Goal: Task Accomplishment & Management: Manage account settings

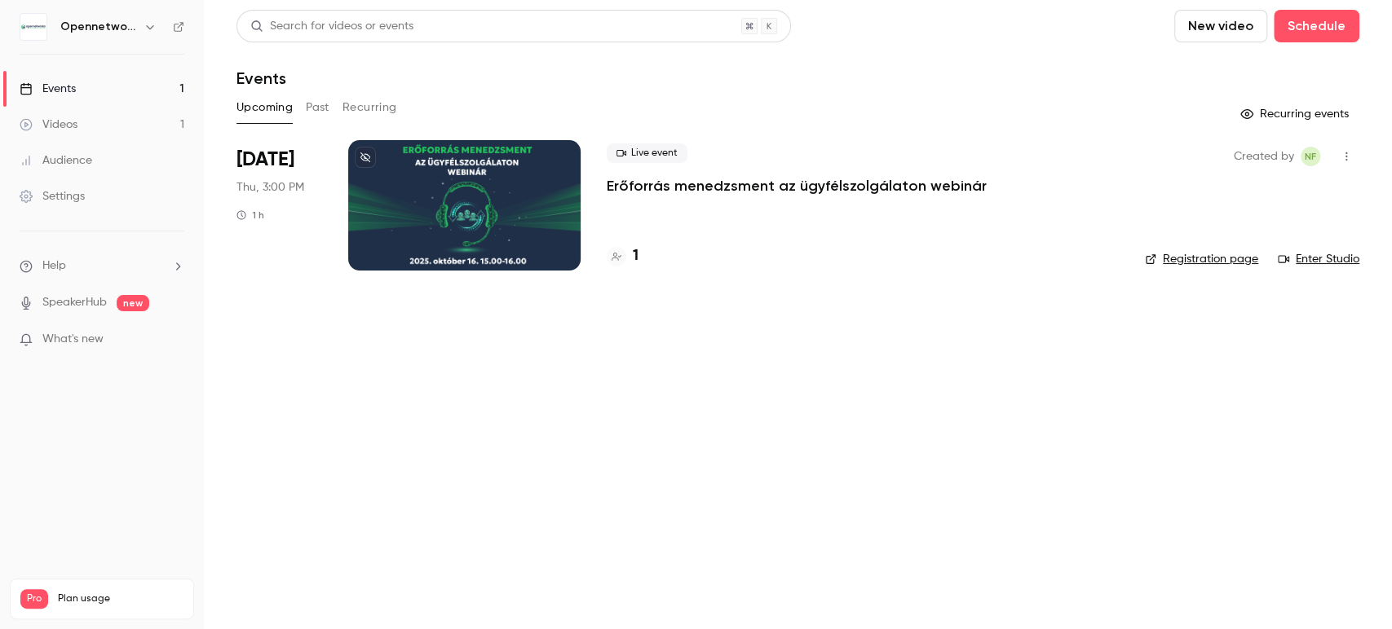
click at [849, 189] on p "Erőforrás menedzsment az ügyfélszolgálaton webinár" at bounding box center [797, 186] width 380 height 20
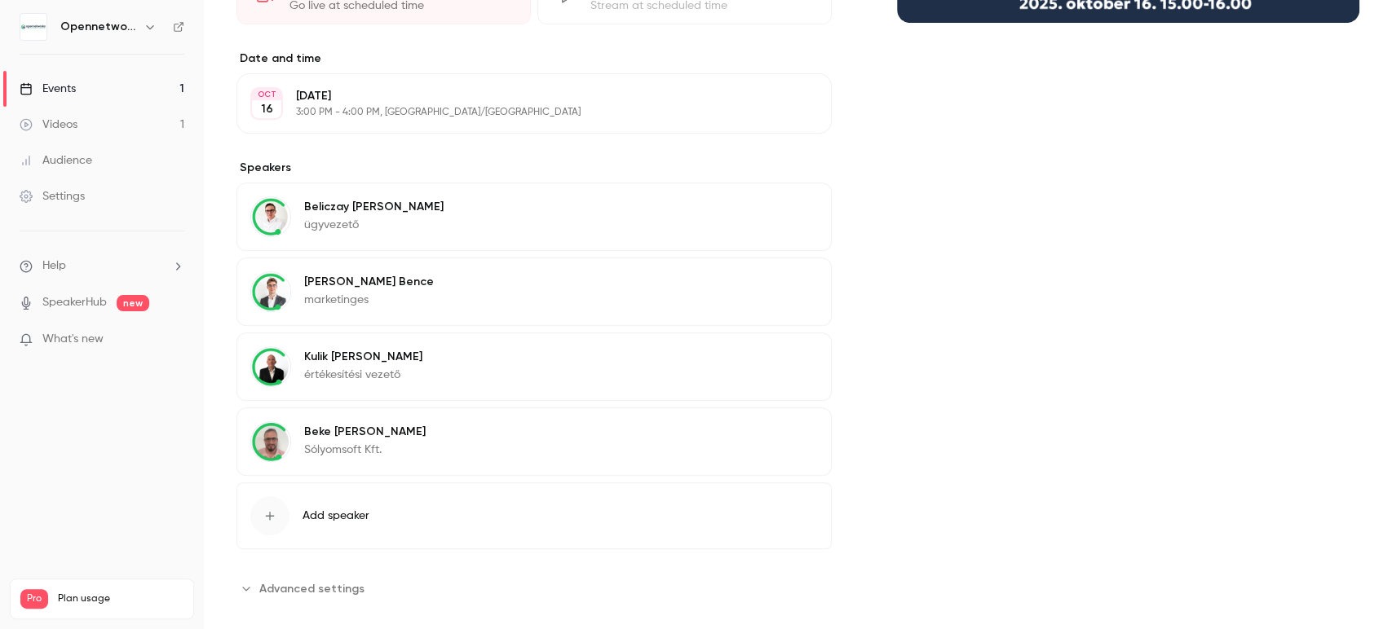
scroll to position [424, 0]
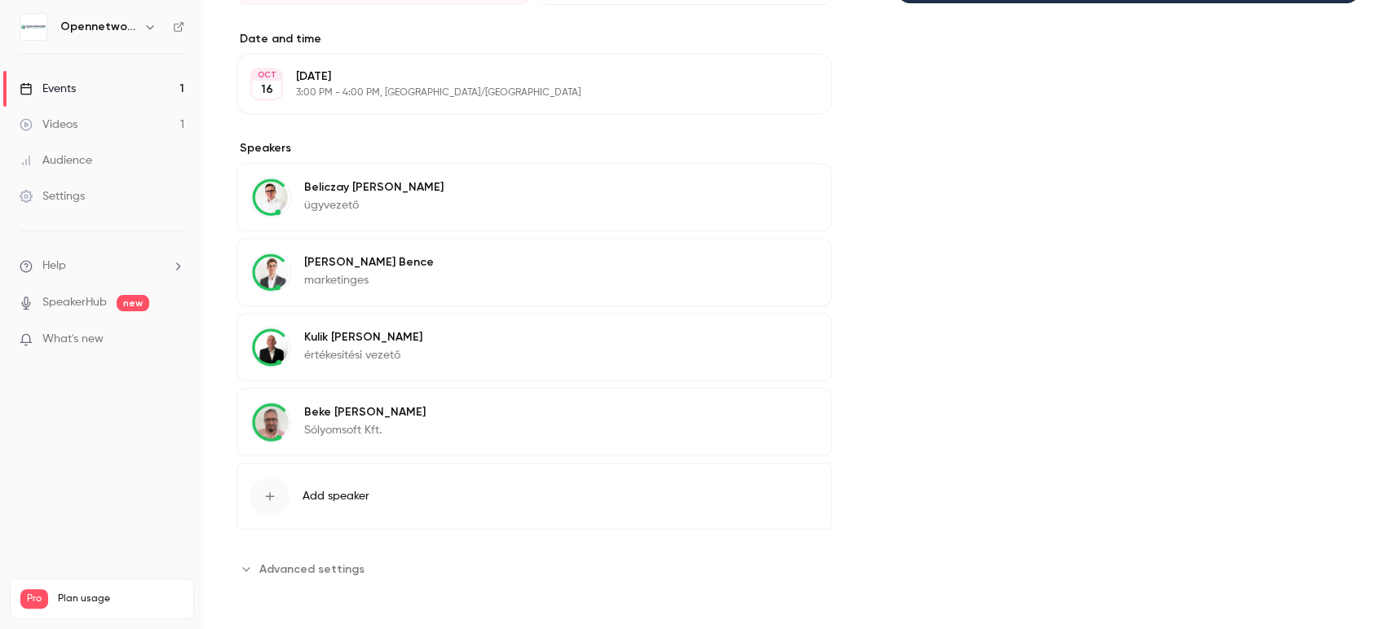
click at [64, 199] on div "Settings" at bounding box center [52, 196] width 65 height 16
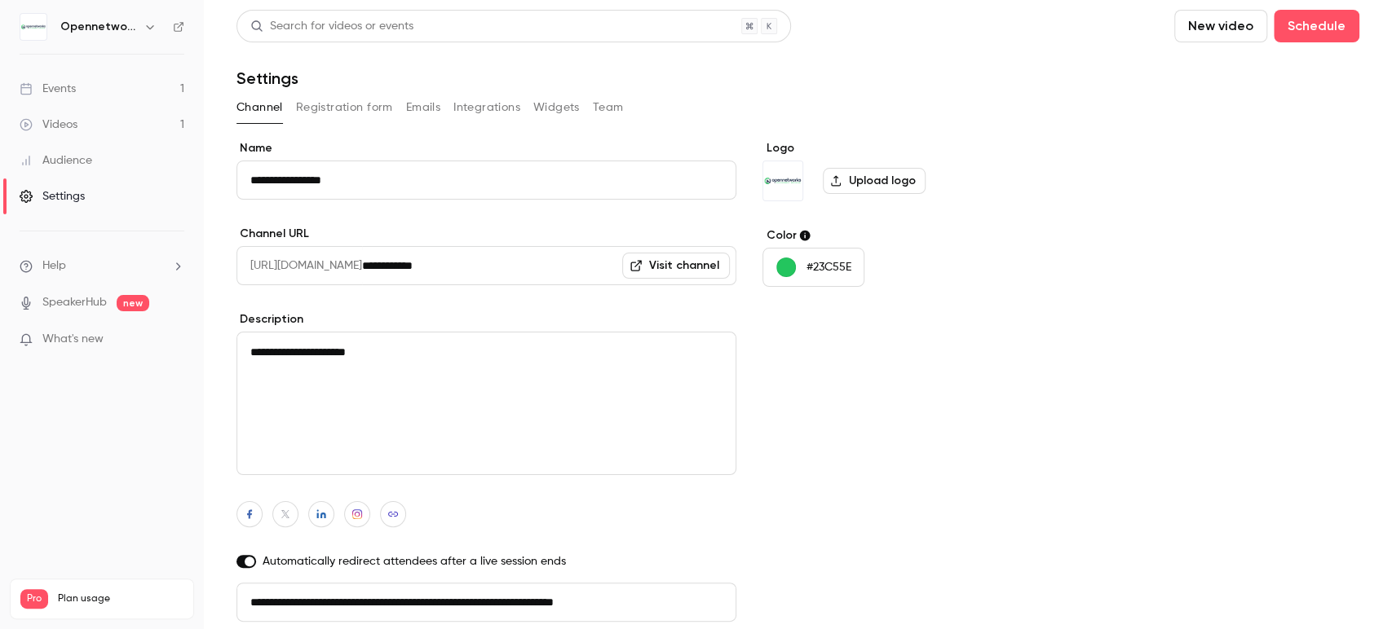
click at [365, 107] on button "Registration form" at bounding box center [344, 108] width 97 height 26
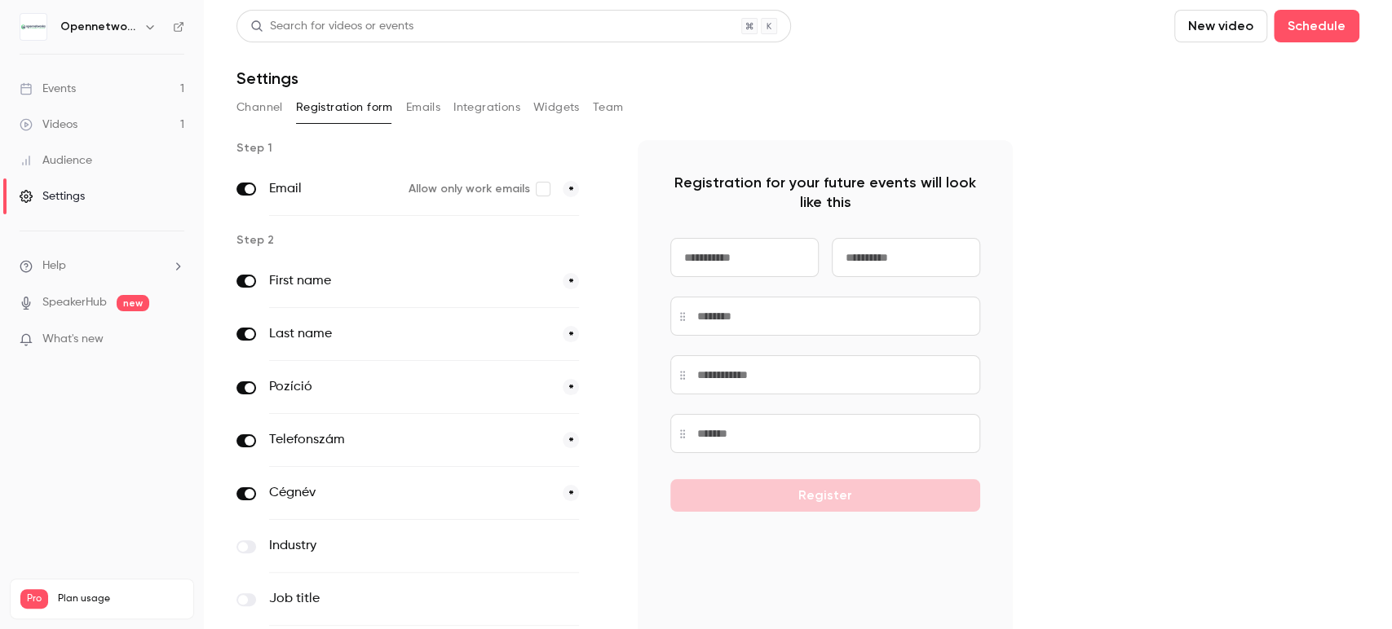
click at [65, 88] on div "Events" at bounding box center [48, 89] width 56 height 16
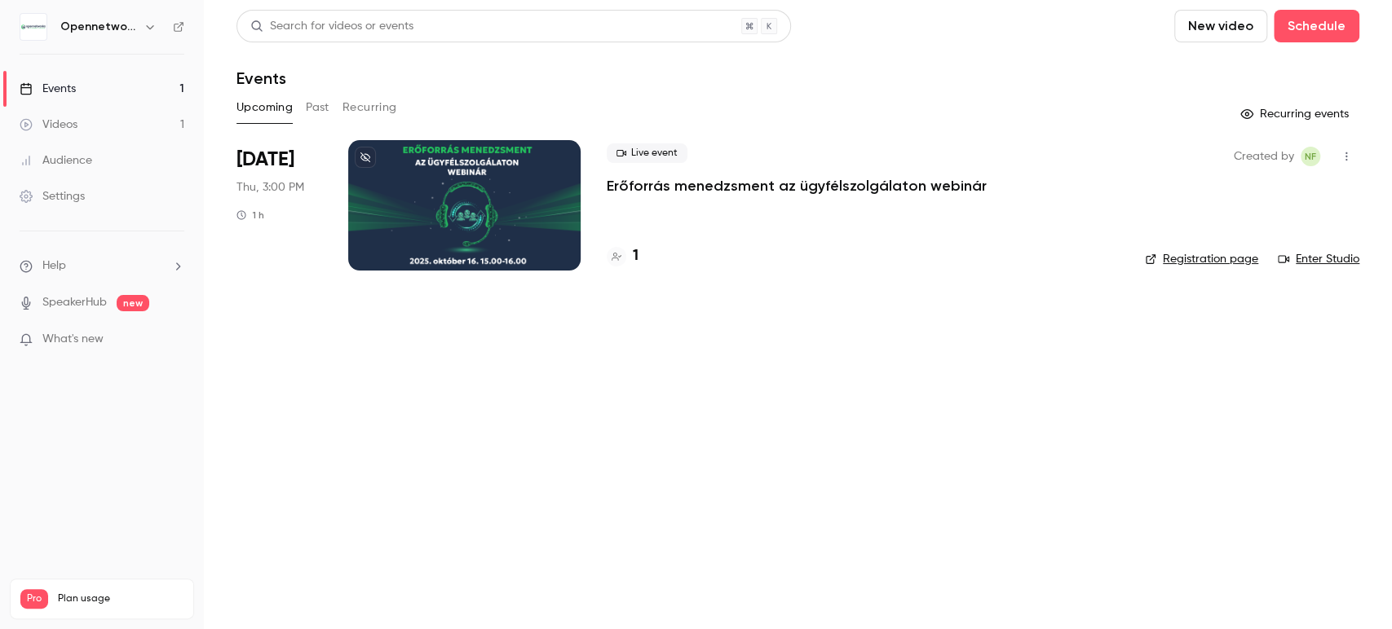
click at [866, 187] on p "Erőforrás menedzsment az ügyfélszolgálaton webinár" at bounding box center [797, 186] width 380 height 20
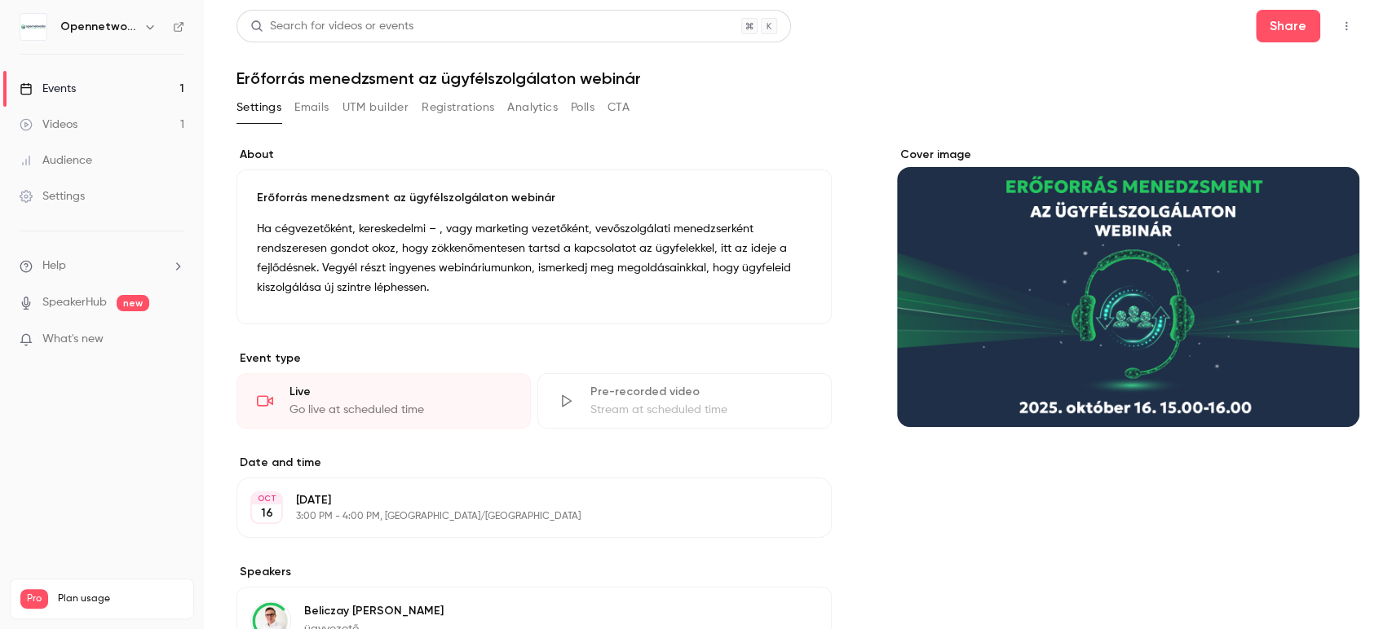
click at [312, 113] on button "Emails" at bounding box center [311, 108] width 34 height 26
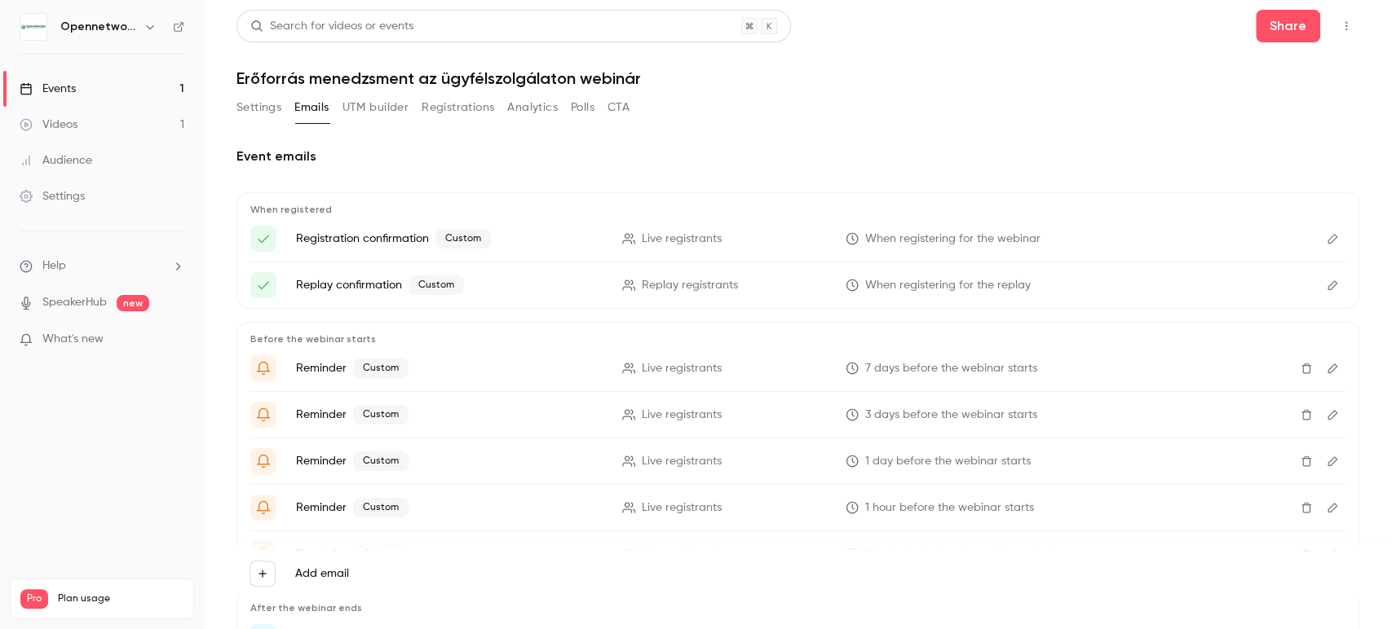
click at [1326, 244] on icon "Edit" at bounding box center [1332, 238] width 13 height 11
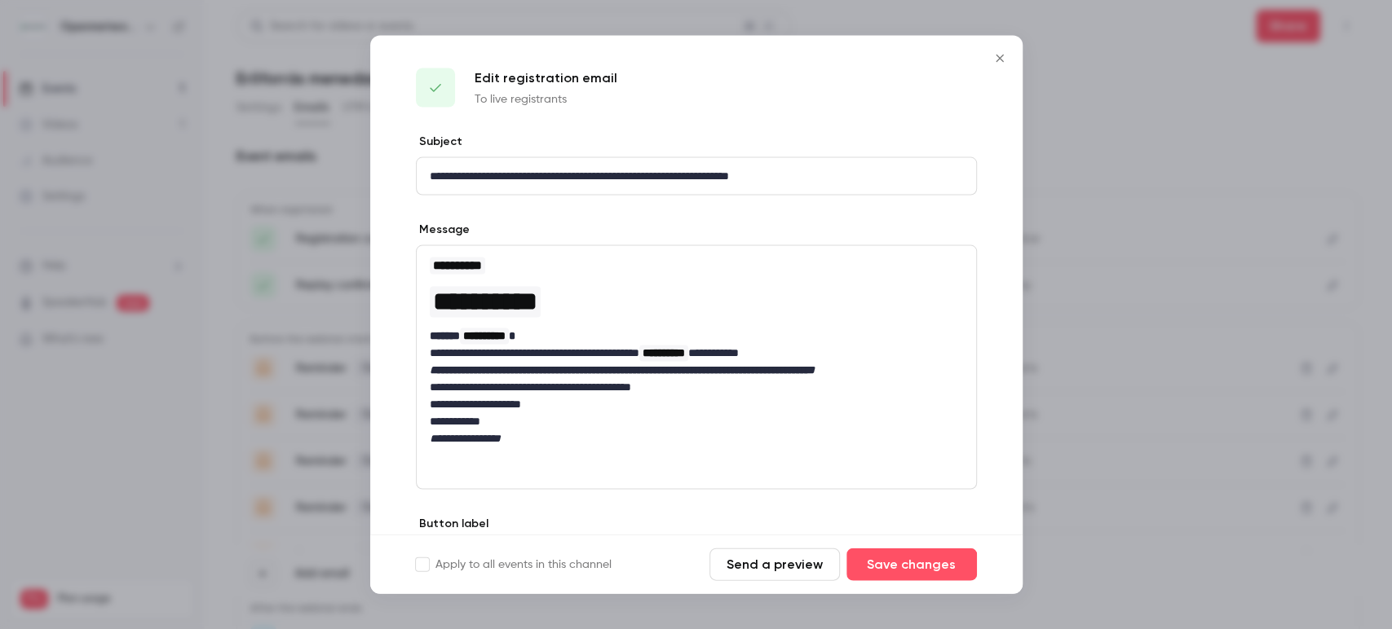
click at [1000, 51] on button "Close" at bounding box center [999, 58] width 33 height 33
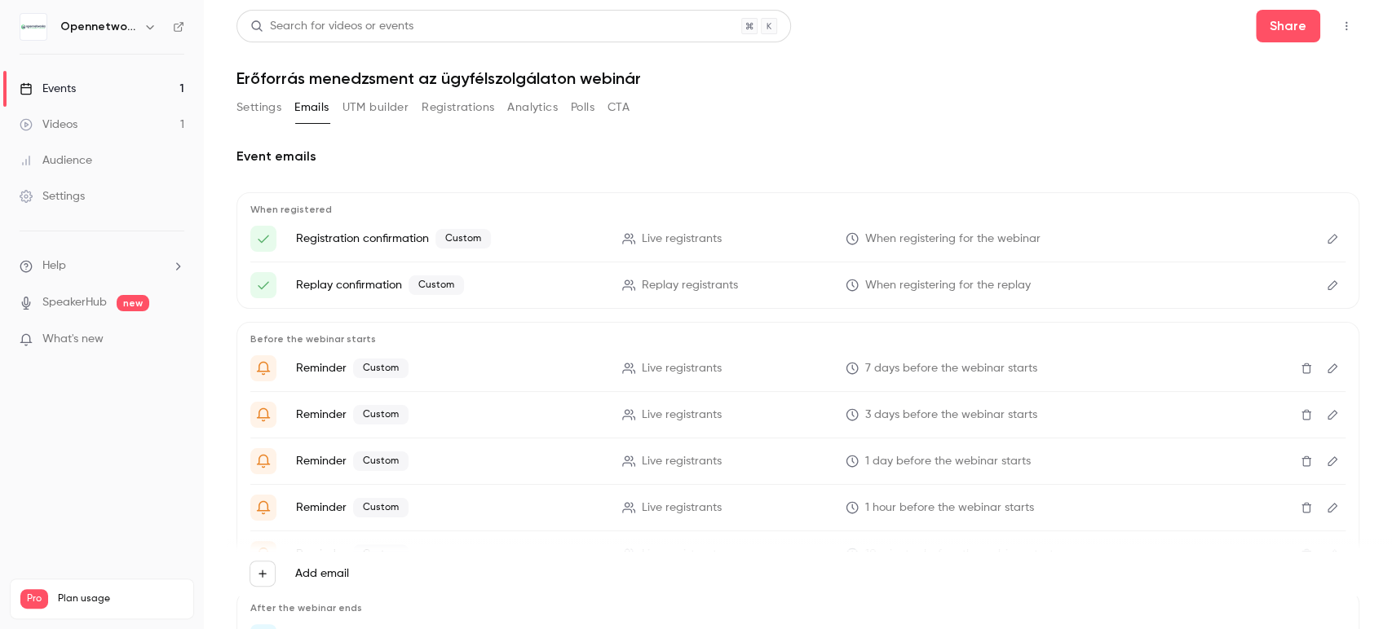
click at [444, 108] on button "Registrations" at bounding box center [458, 108] width 73 height 26
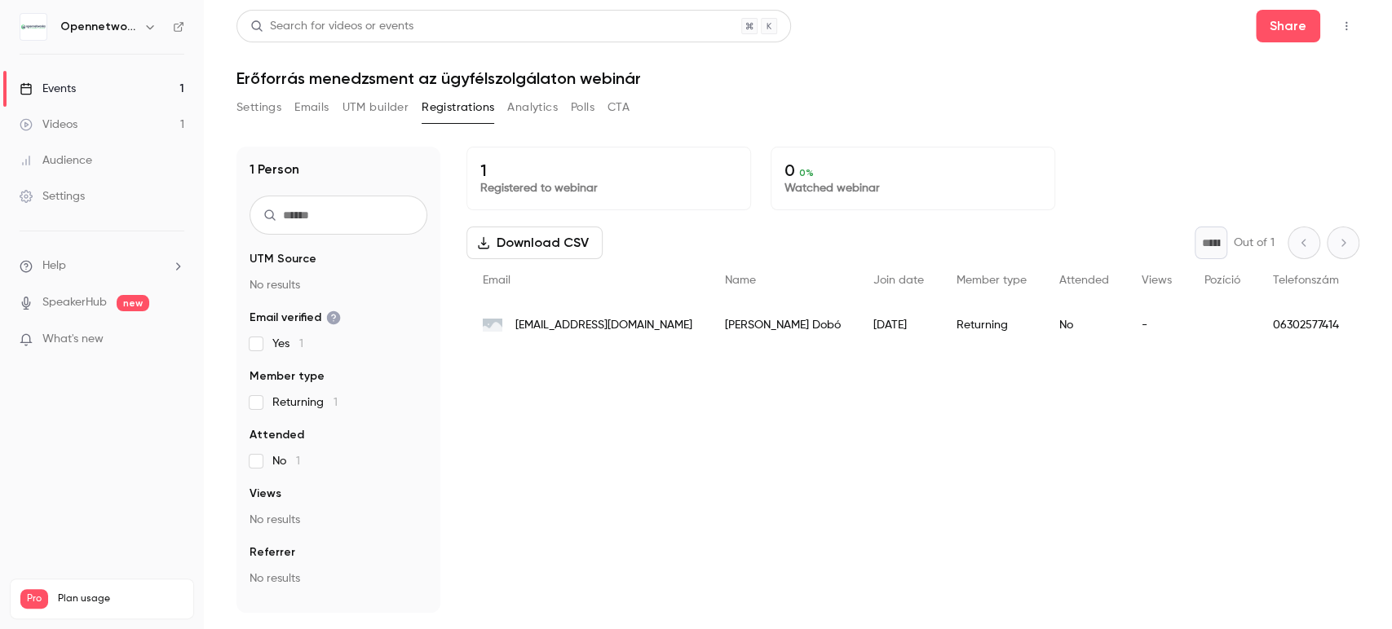
click at [77, 119] on div "Videos" at bounding box center [49, 125] width 58 height 16
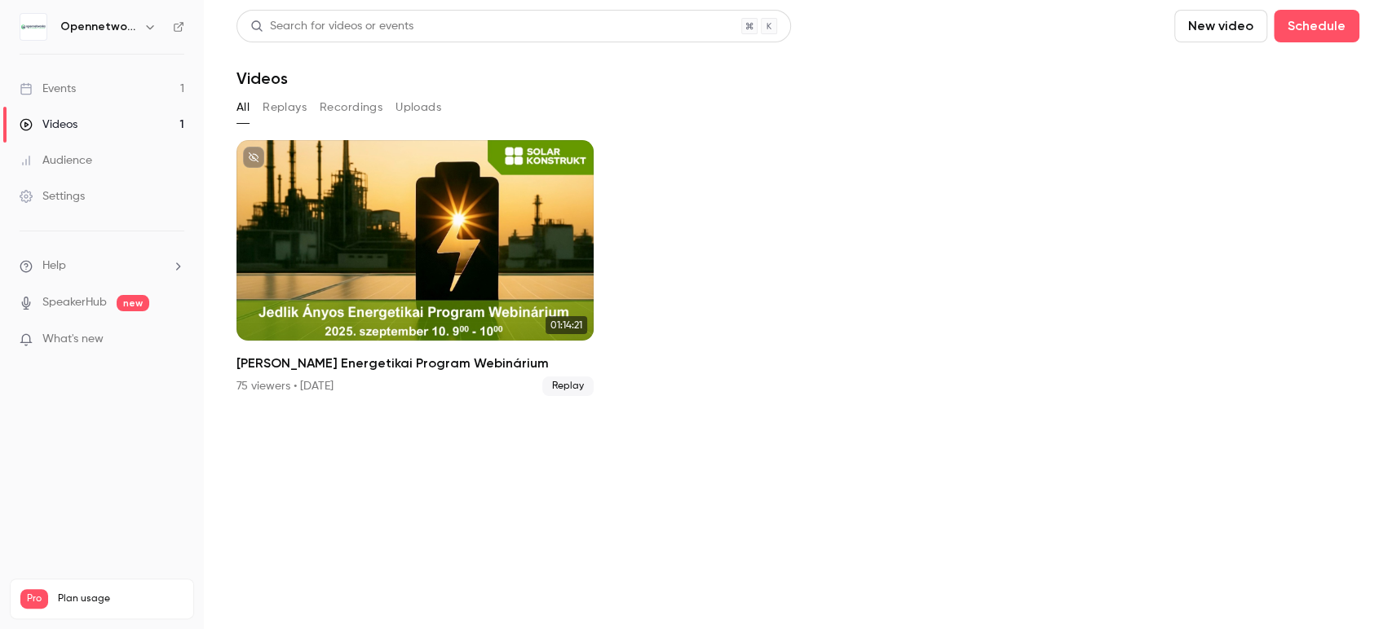
click at [63, 96] on div "Events" at bounding box center [48, 89] width 56 height 16
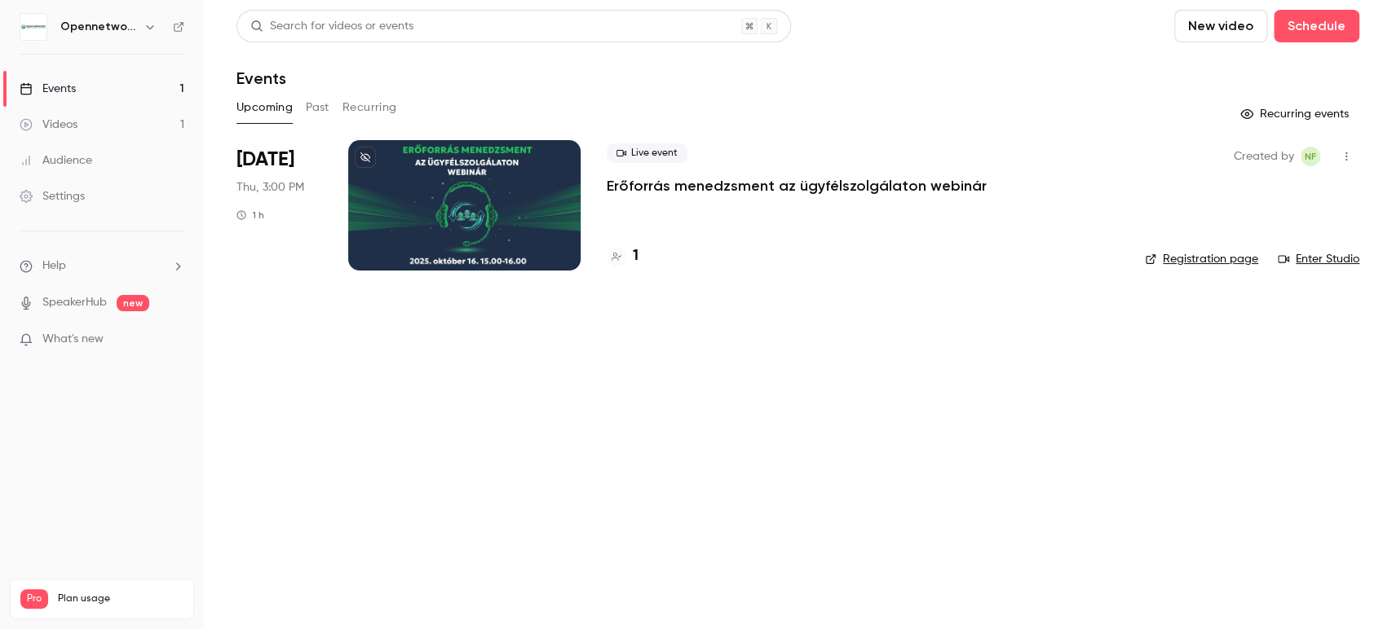
click at [316, 111] on button "Past" at bounding box center [318, 108] width 24 height 26
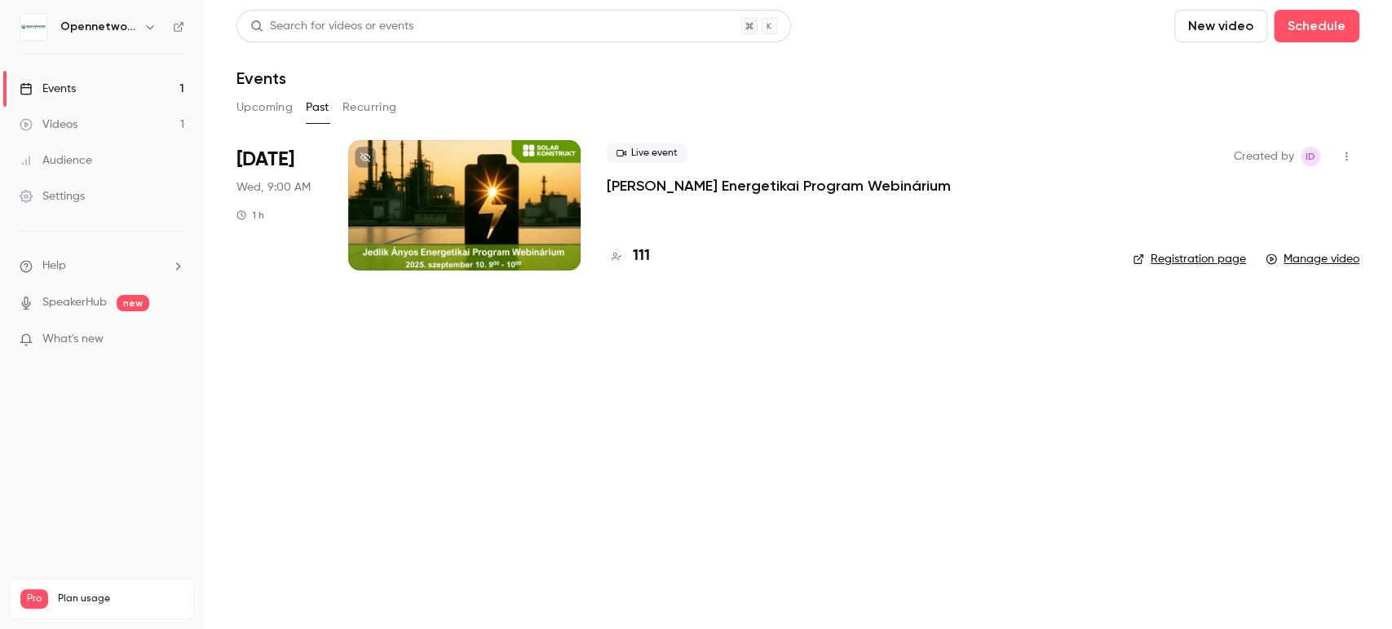
click at [349, 109] on button "Recurring" at bounding box center [369, 108] width 55 height 26
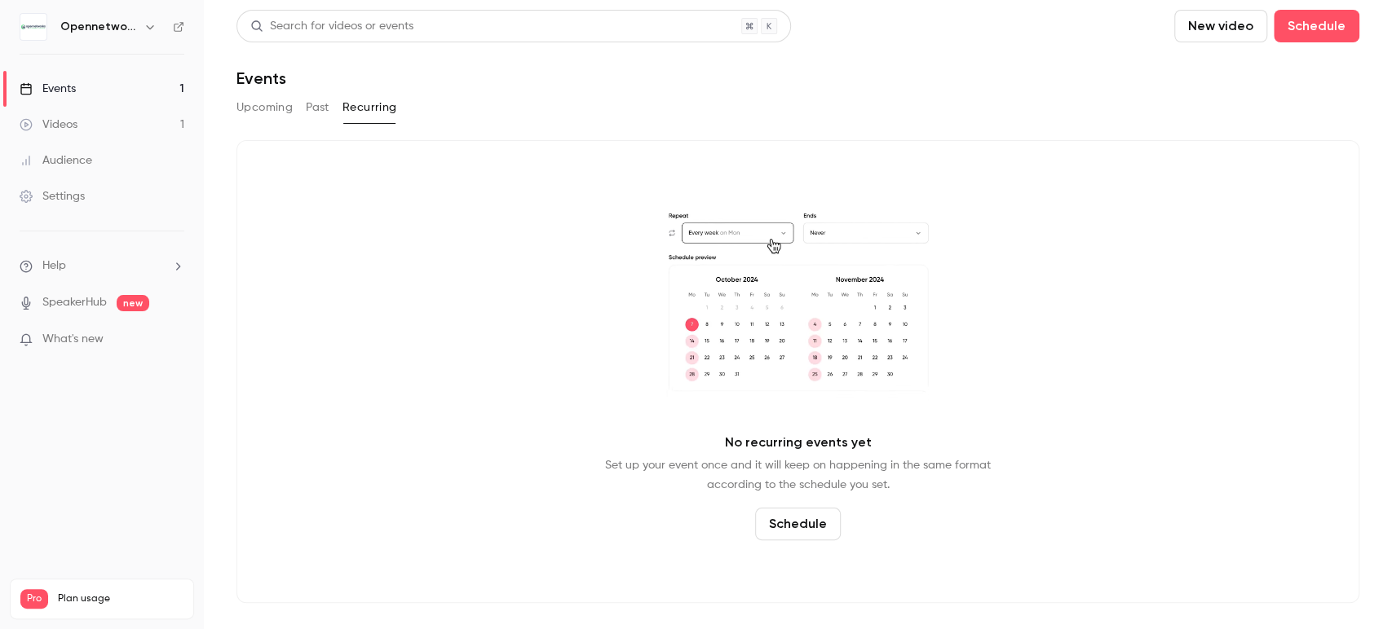
click at [257, 109] on button "Upcoming" at bounding box center [264, 108] width 56 height 26
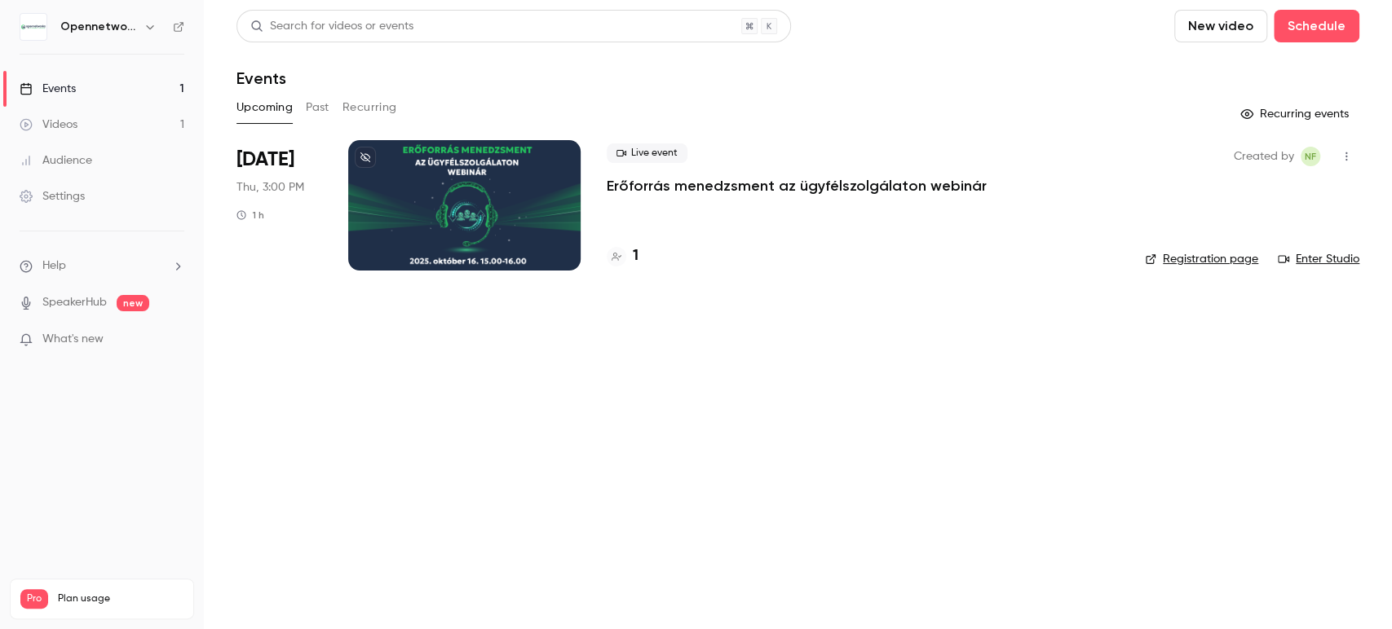
click at [576, 191] on div at bounding box center [464, 205] width 232 height 130
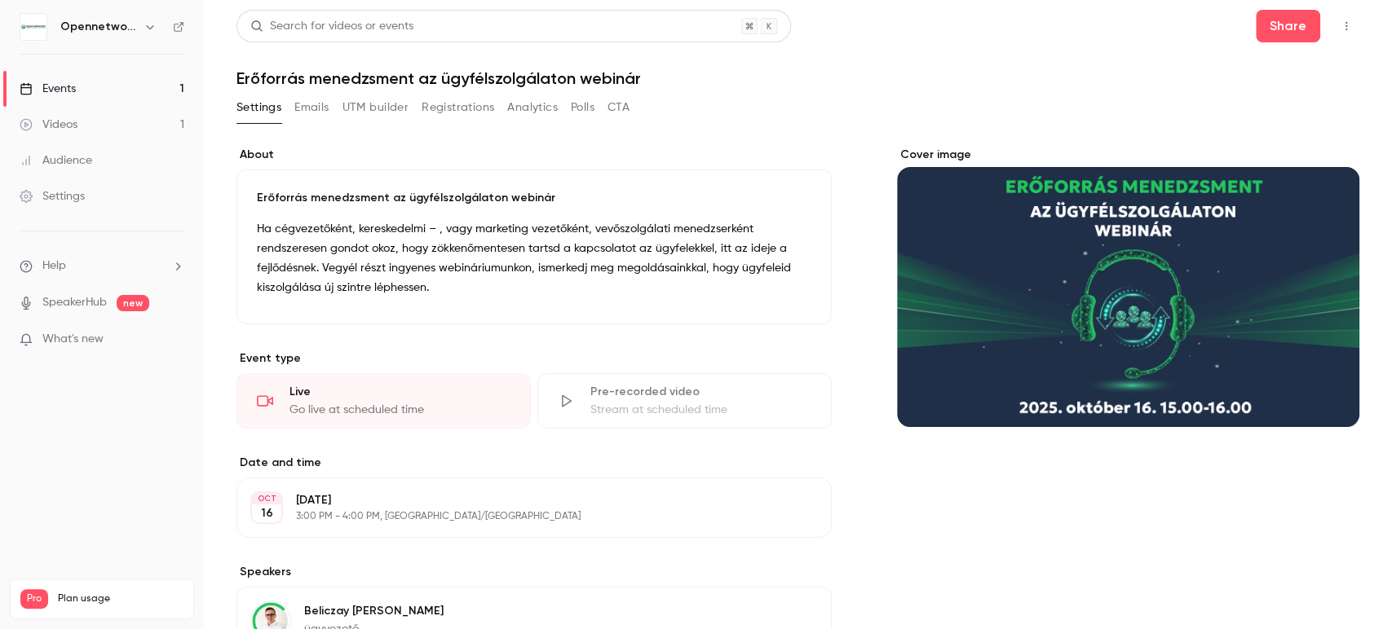
click at [314, 100] on button "Emails" at bounding box center [311, 108] width 34 height 26
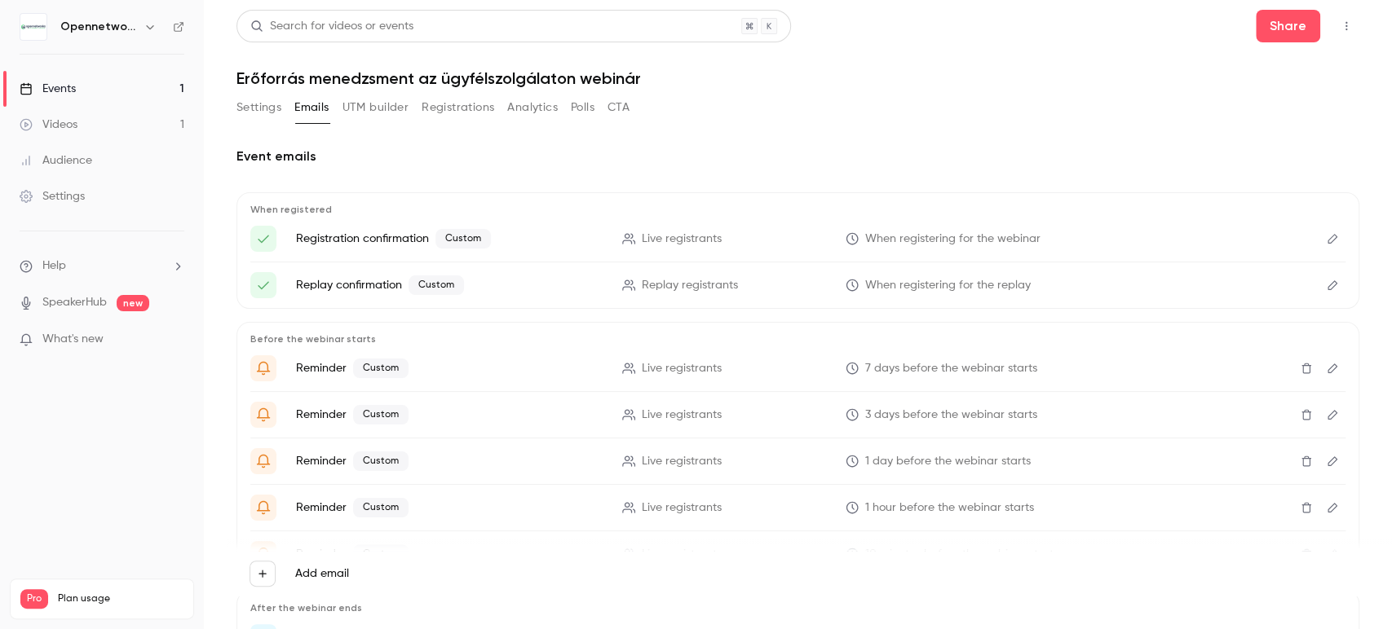
click at [396, 120] on button "UTM builder" at bounding box center [375, 108] width 66 height 26
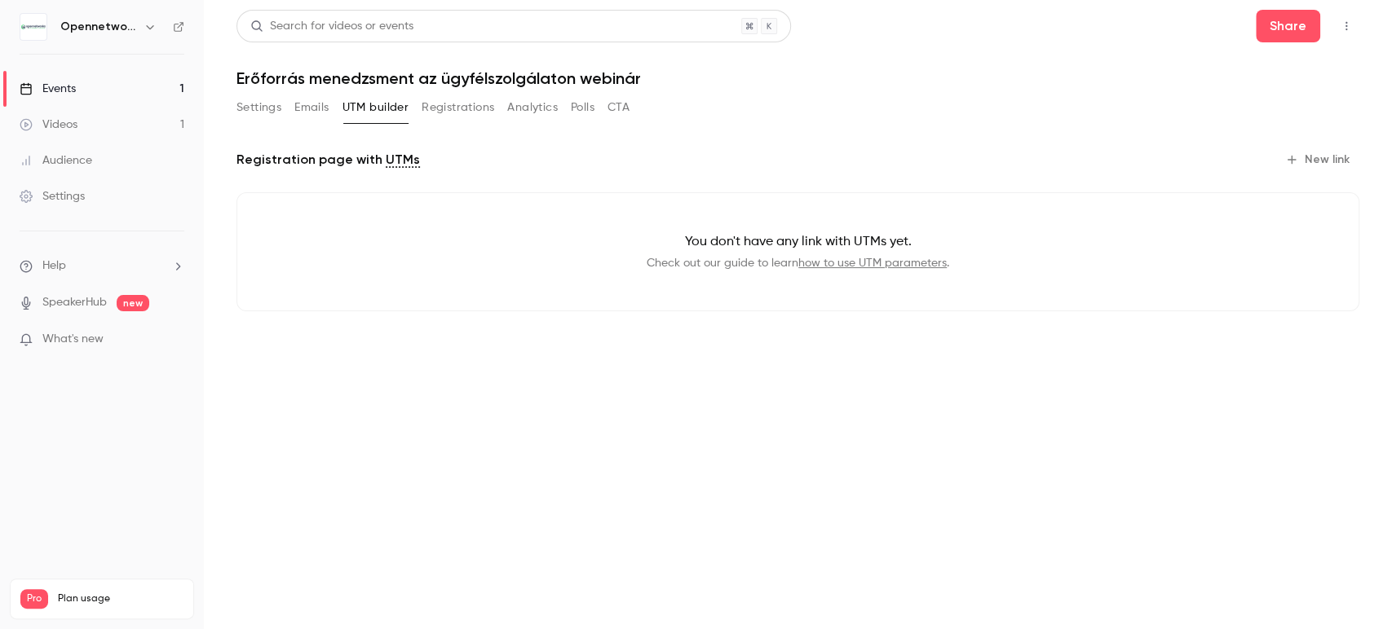
click at [482, 110] on button "Registrations" at bounding box center [458, 108] width 73 height 26
